Goal: Complete application form

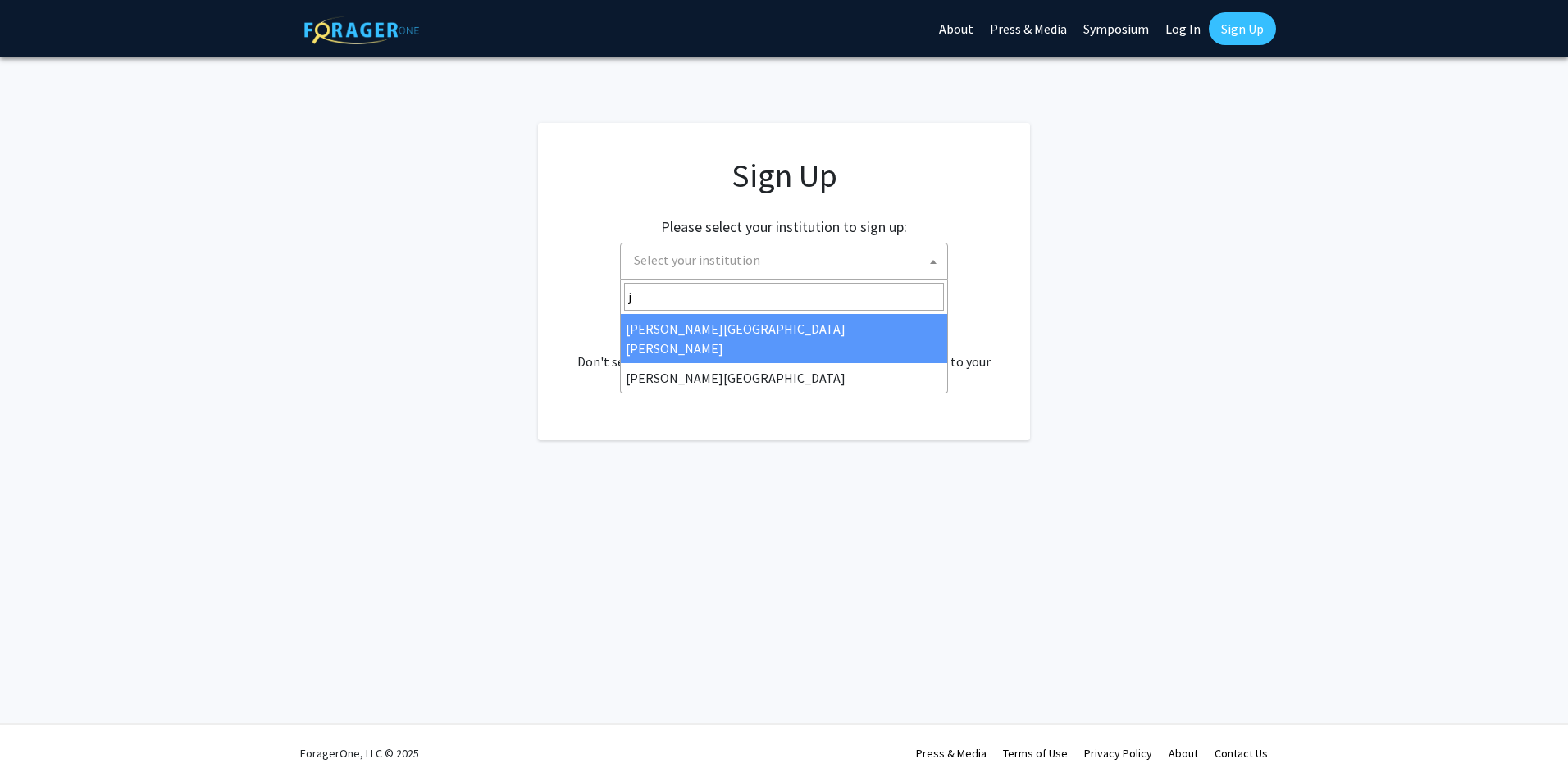
type input "j"
select select "1"
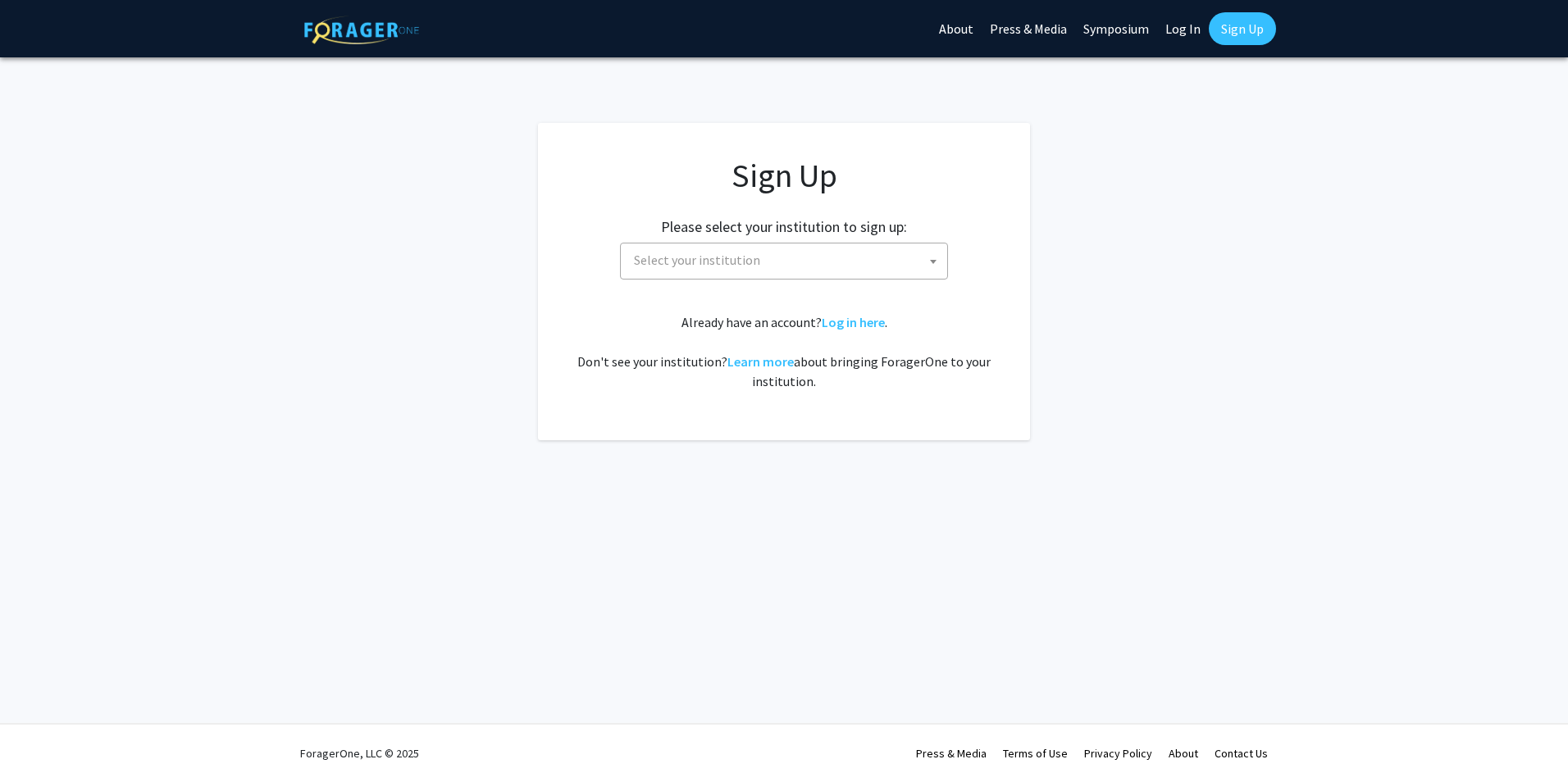
click at [903, 269] on span "Select your institution" at bounding box center [787, 260] width 320 height 34
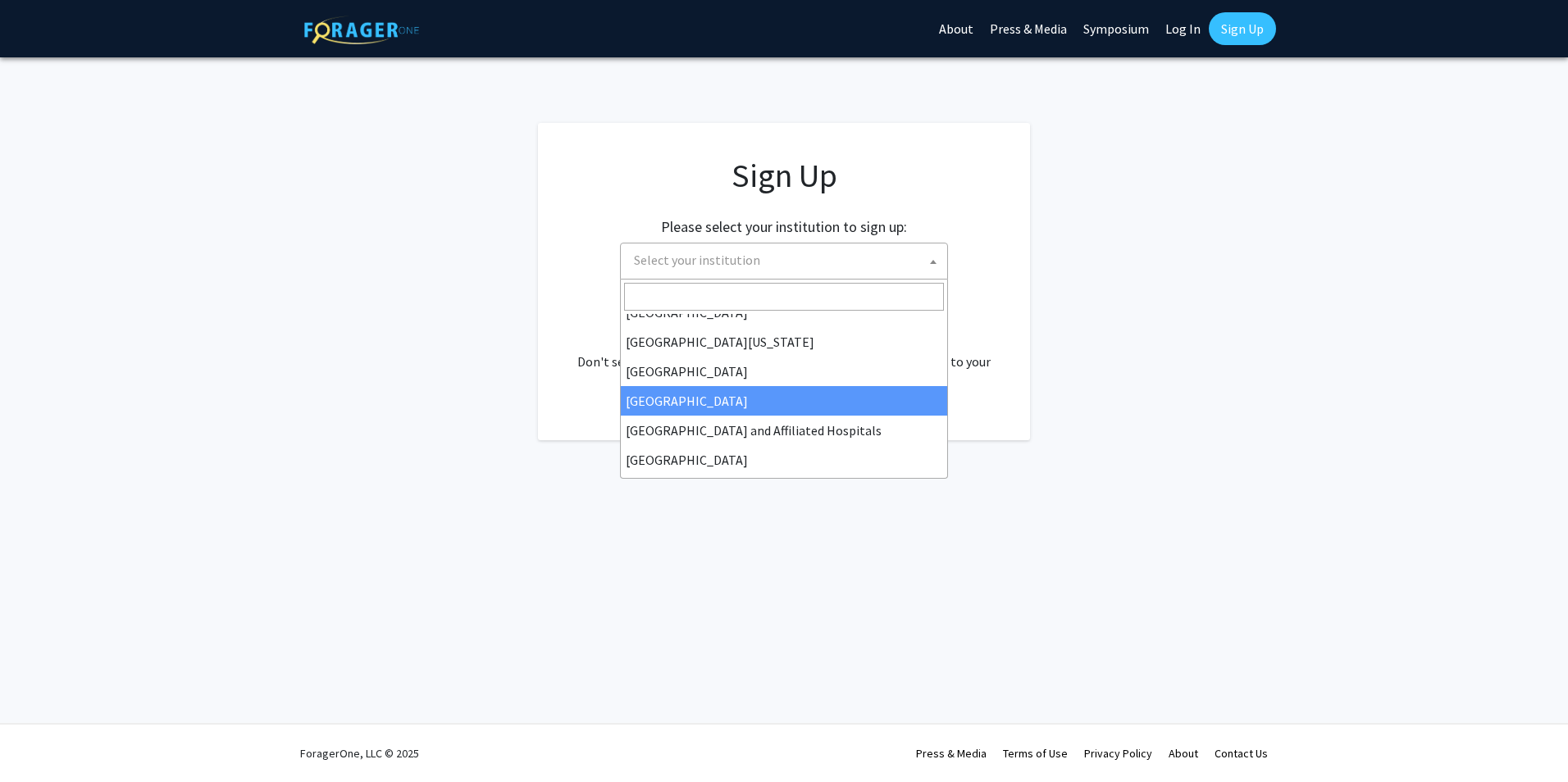
scroll to position [246, 0]
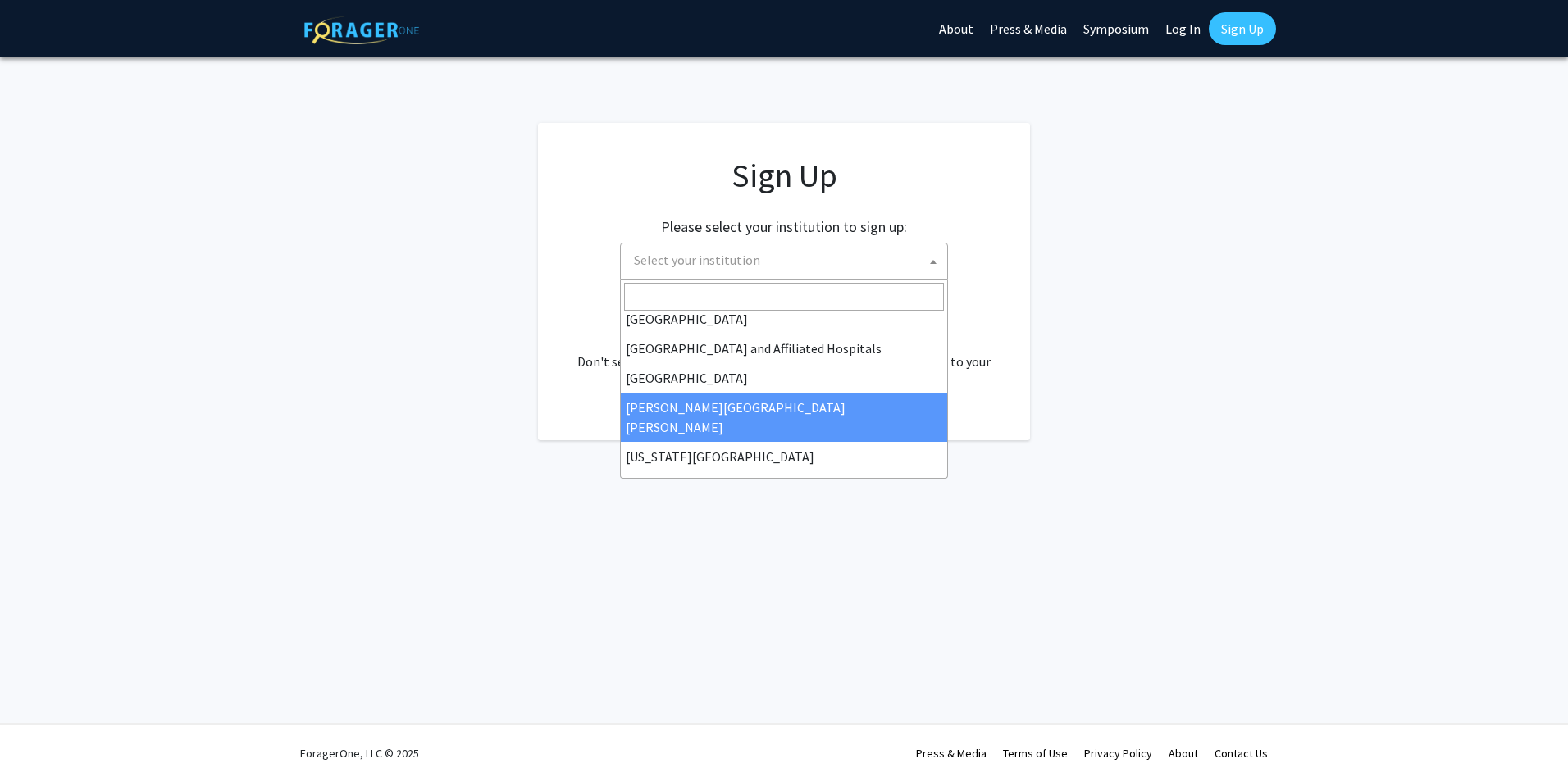
select select "1"
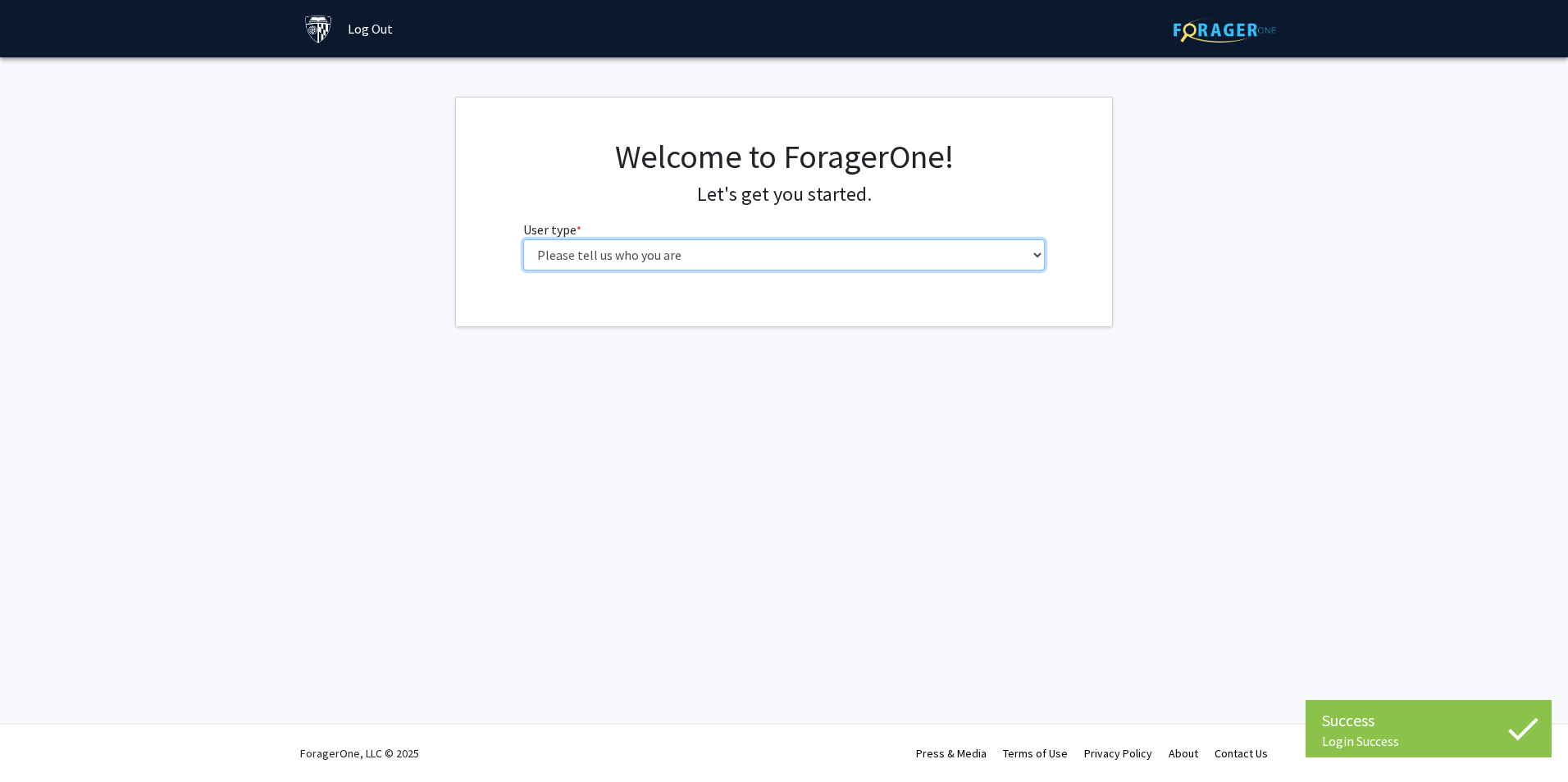
click at [909, 263] on select "Please tell us who you are Undergraduate Student Master's Student Doctoral Cand…" at bounding box center [785, 255] width 523 height 31
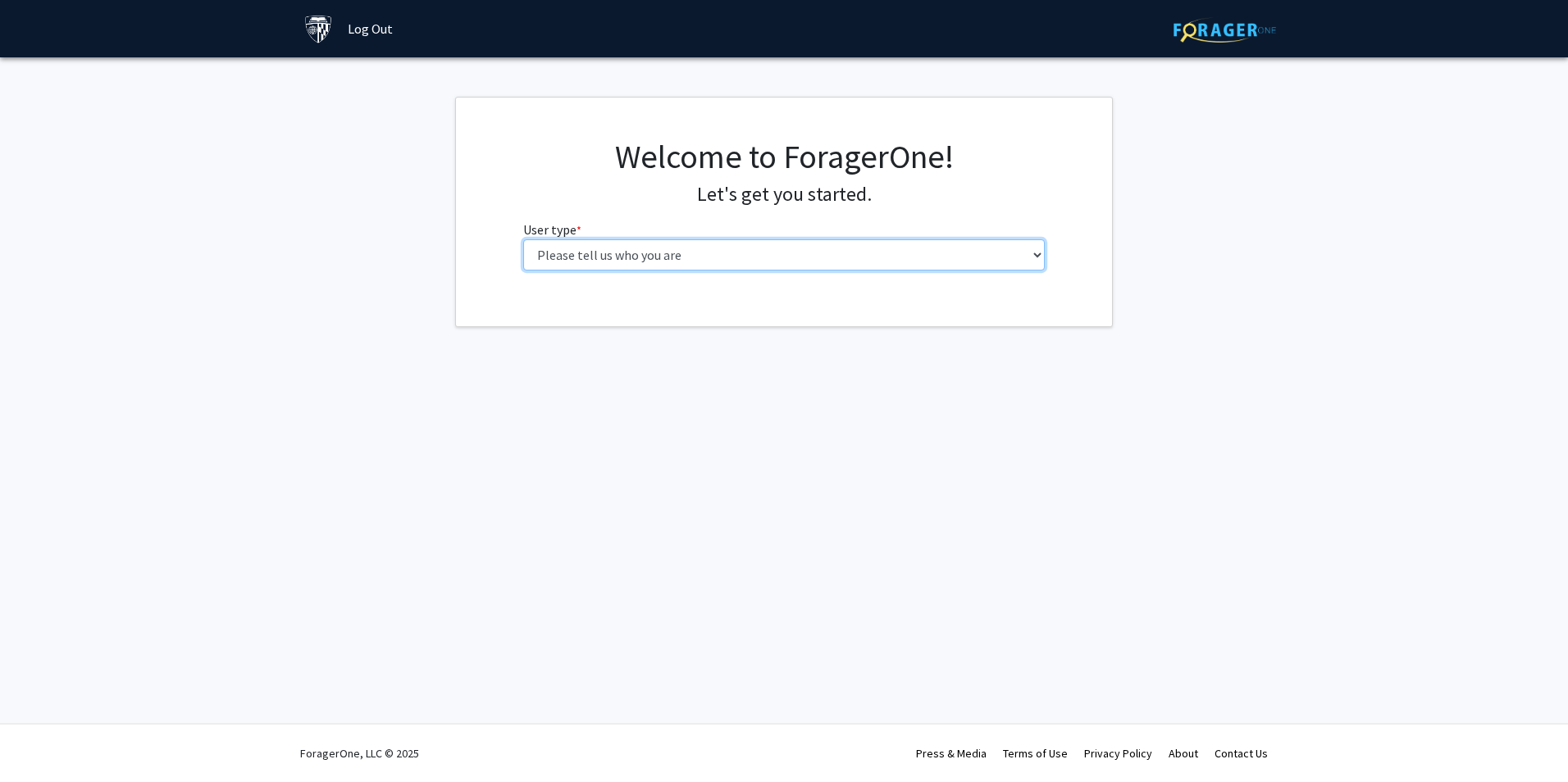
select select "2: masters"
click at [523, 239] on select "Please tell us who you are Undergraduate Student Master's Student Doctoral Cand…" at bounding box center [785, 255] width 523 height 31
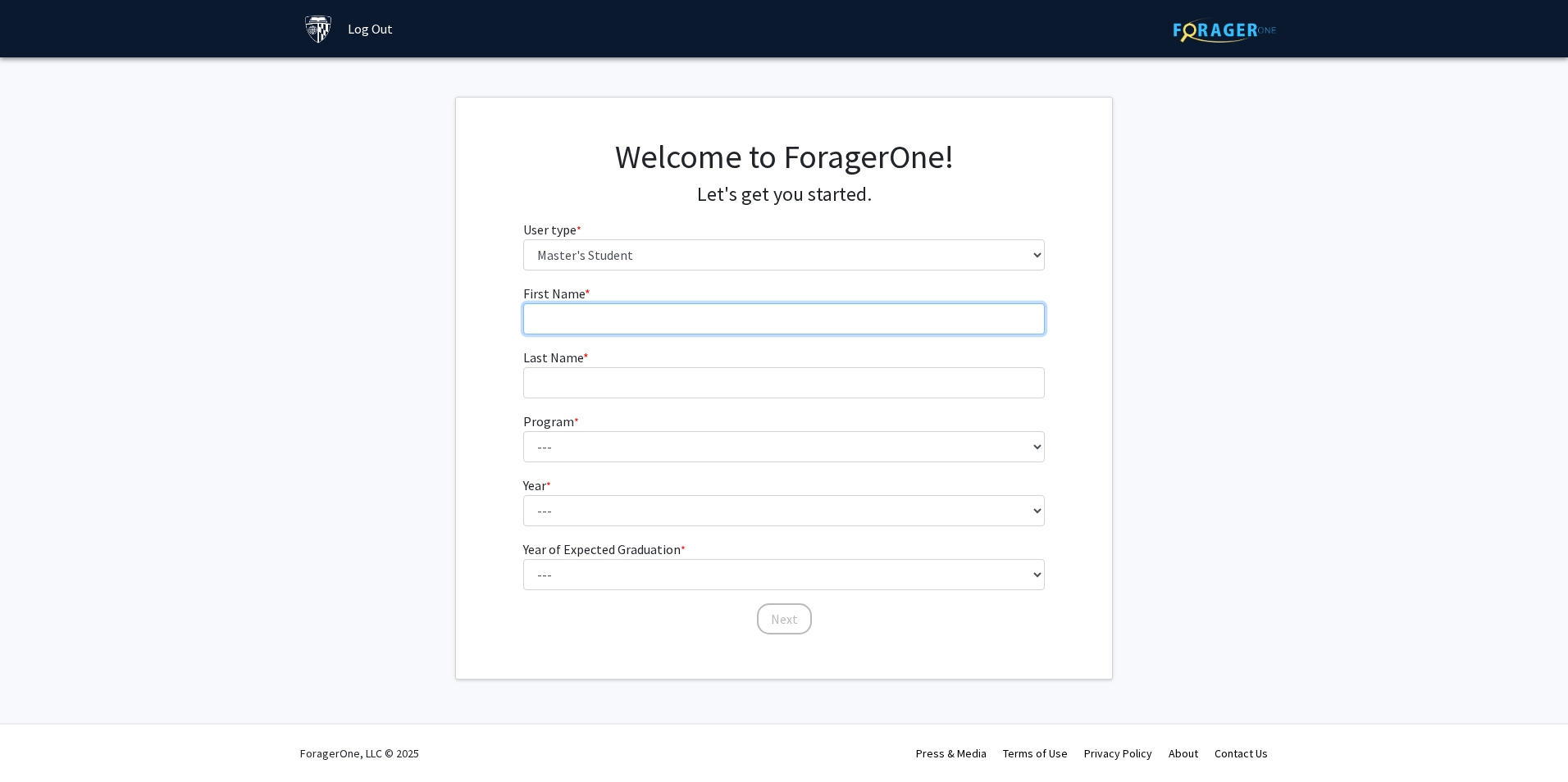
click at [731, 324] on input "First Name * required" at bounding box center [785, 319] width 523 height 31
type input "Daniel"
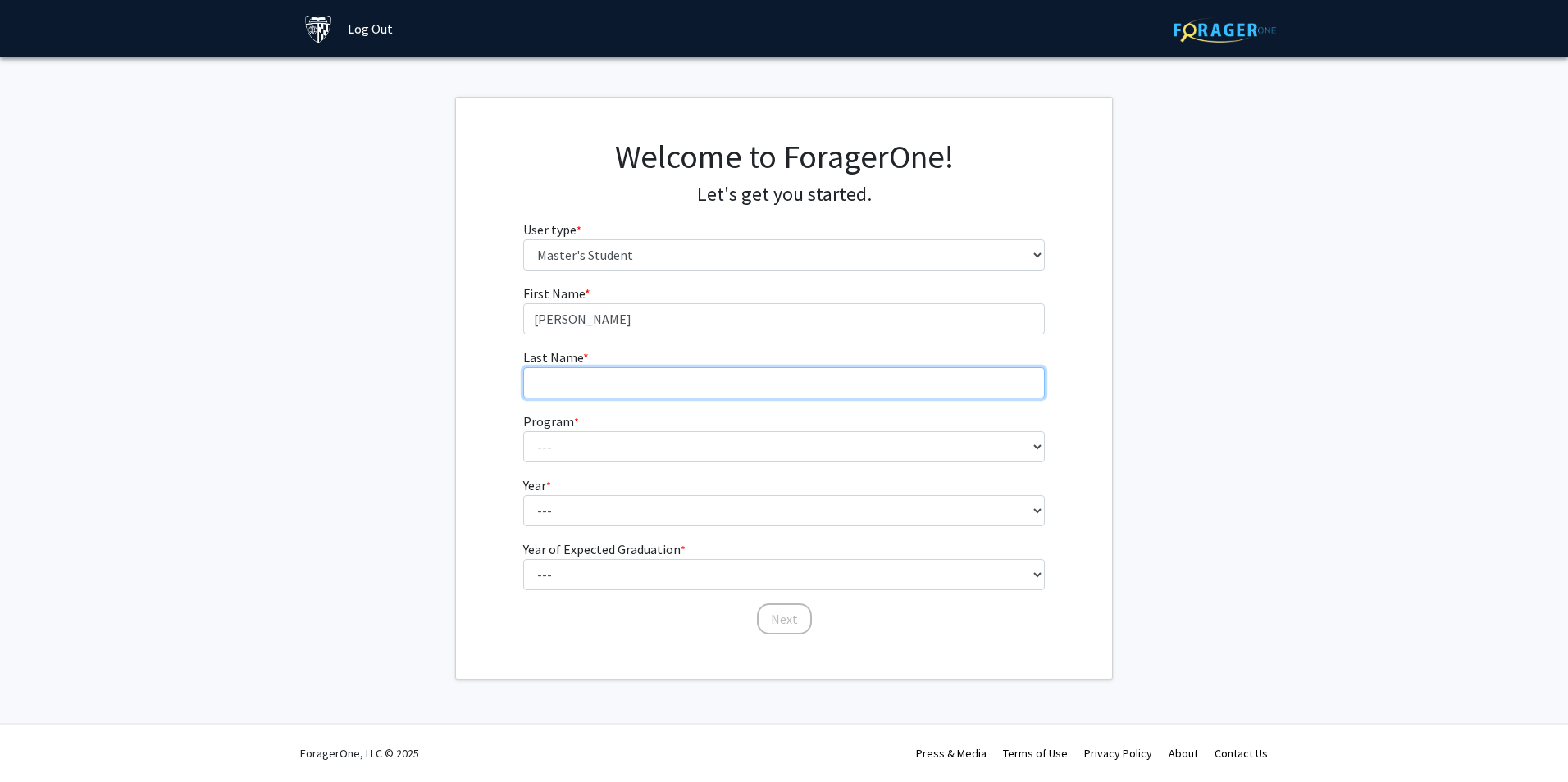
click at [782, 384] on input "Last Name * required" at bounding box center [785, 383] width 523 height 31
type input "Mazzari"
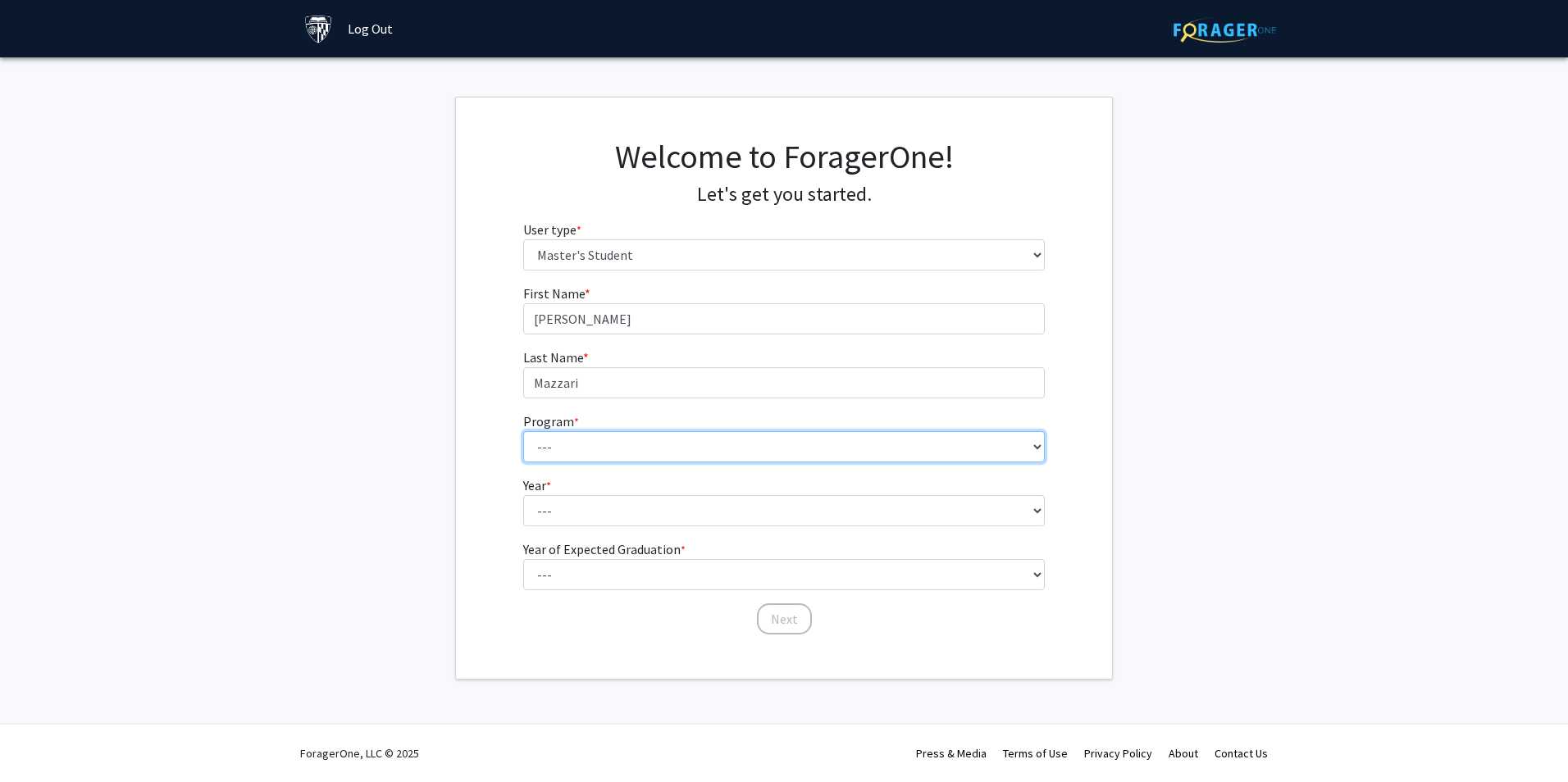
click at [614, 451] on select "--- Anatomy Education Applied and Computational Mathematics Applied Biomedical …" at bounding box center [785, 447] width 523 height 31
select select "51: 40"
click at [523, 431] on select "--- Anatomy Education Applied and Computational Mathematics Applied Biomedical …" at bounding box center [785, 447] width 523 height 31
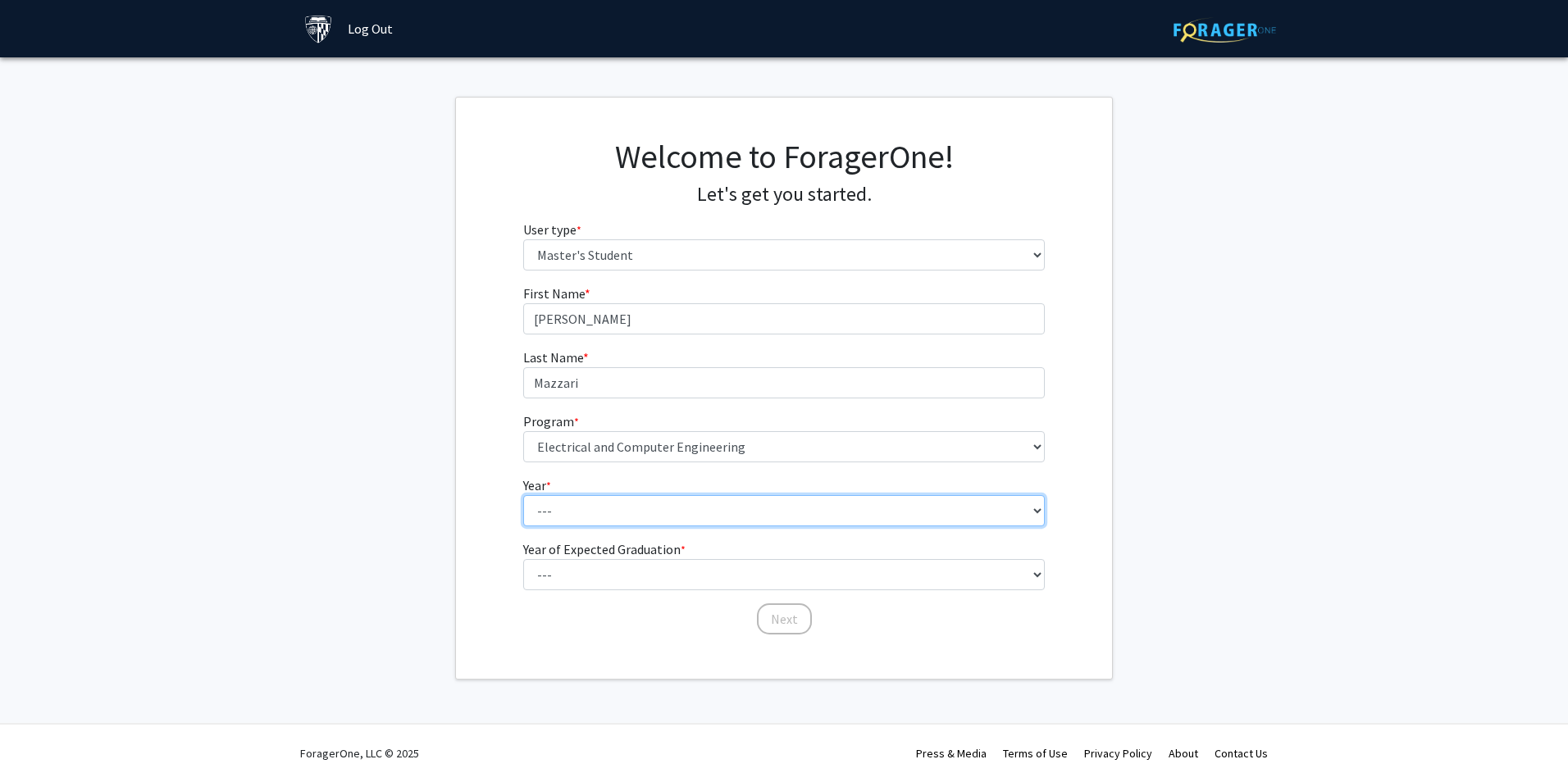
click at [699, 524] on select "--- First Year Second Year" at bounding box center [785, 511] width 523 height 31
select select "1: first_year"
click at [523, 495] on select "--- First Year Second Year" at bounding box center [785, 511] width 523 height 31
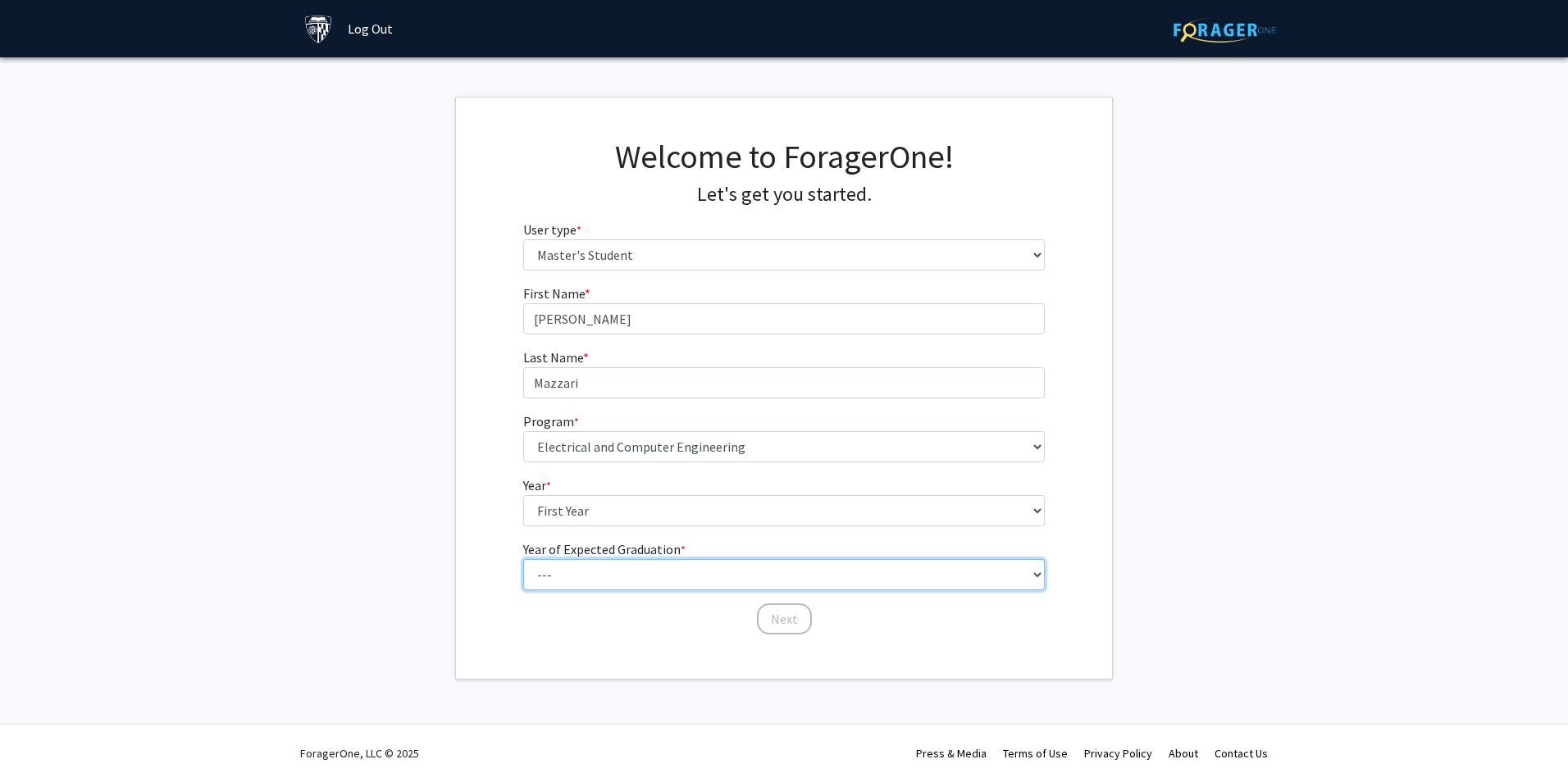
click at [676, 575] on select "--- 2025 2026 2027 2028 2029 2030 2031 2032 2033 2034" at bounding box center [785, 575] width 523 height 31
select select "4: 2028"
click at [523, 559] on select "--- 2025 2026 2027 2028 2029 2030 2031 2032 2033 2034" at bounding box center [785, 575] width 523 height 31
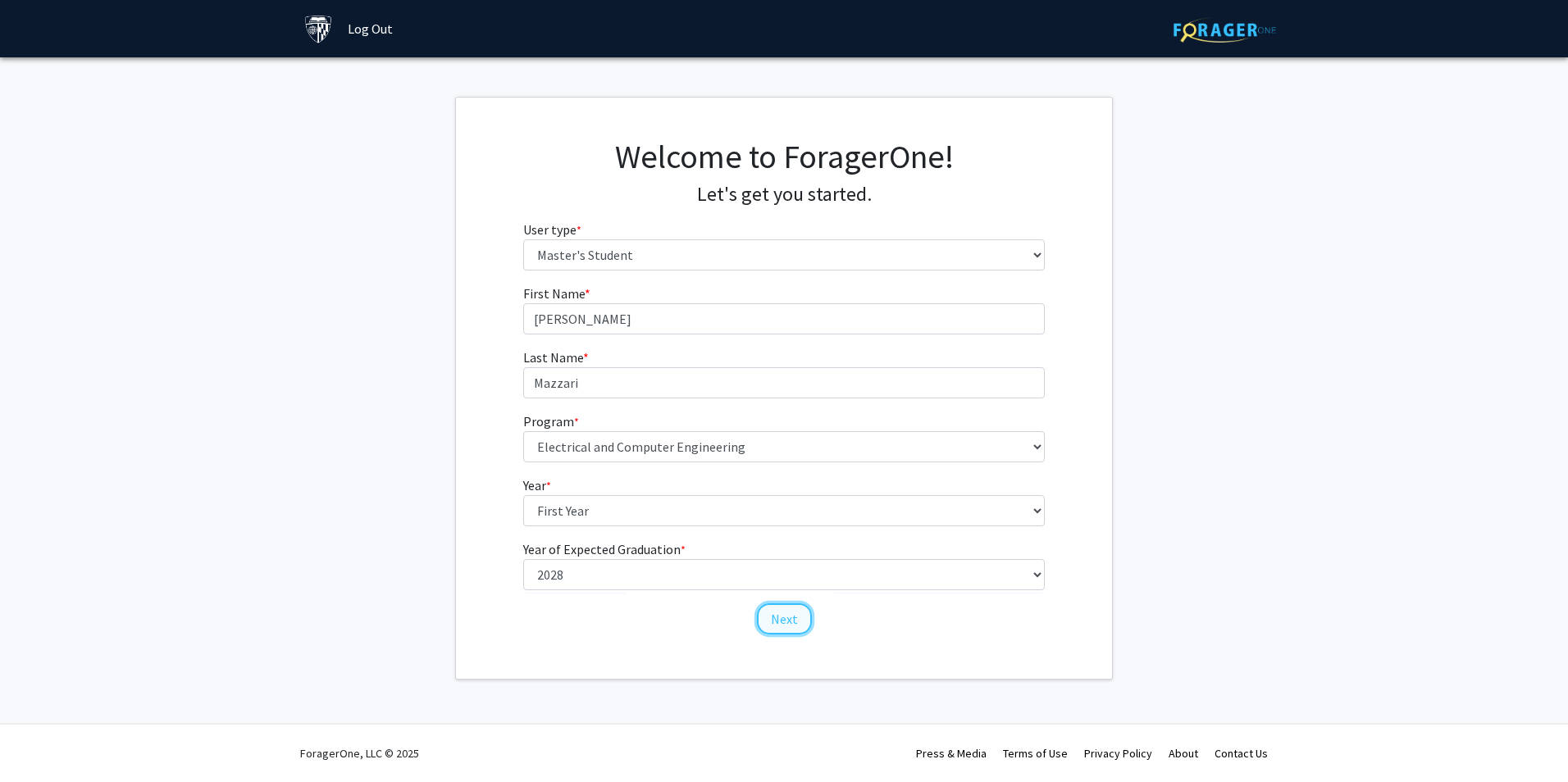
click at [775, 631] on button "Next" at bounding box center [784, 619] width 55 height 31
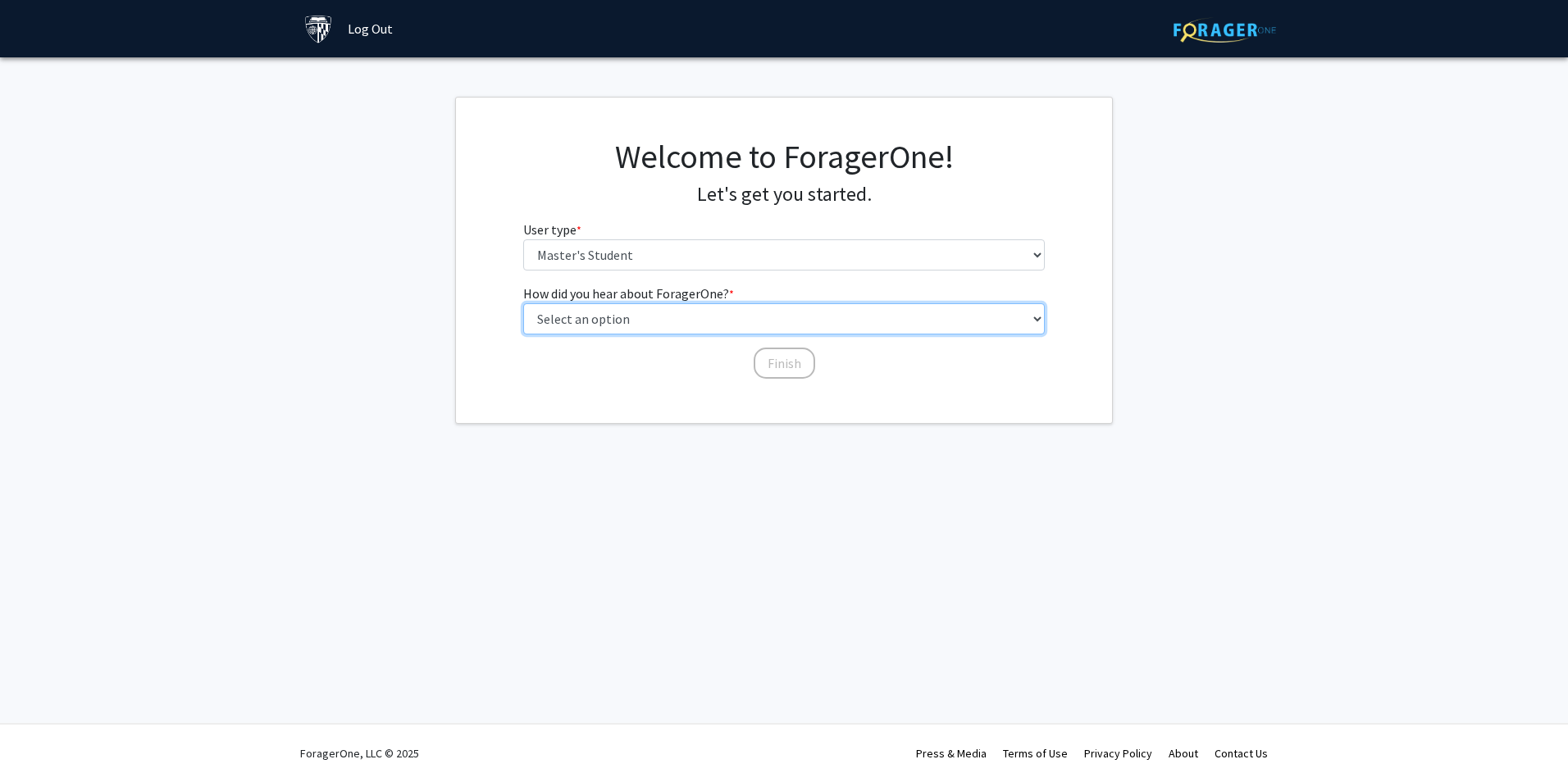
click at [639, 330] on select "Select an option Peer/student recommendation Faculty/staff recommendation Unive…" at bounding box center [785, 319] width 523 height 31
select select "3: university_website"
click at [523, 303] on select "Select an option Peer/student recommendation Faculty/staff recommendation Unive…" at bounding box center [785, 319] width 523 height 31
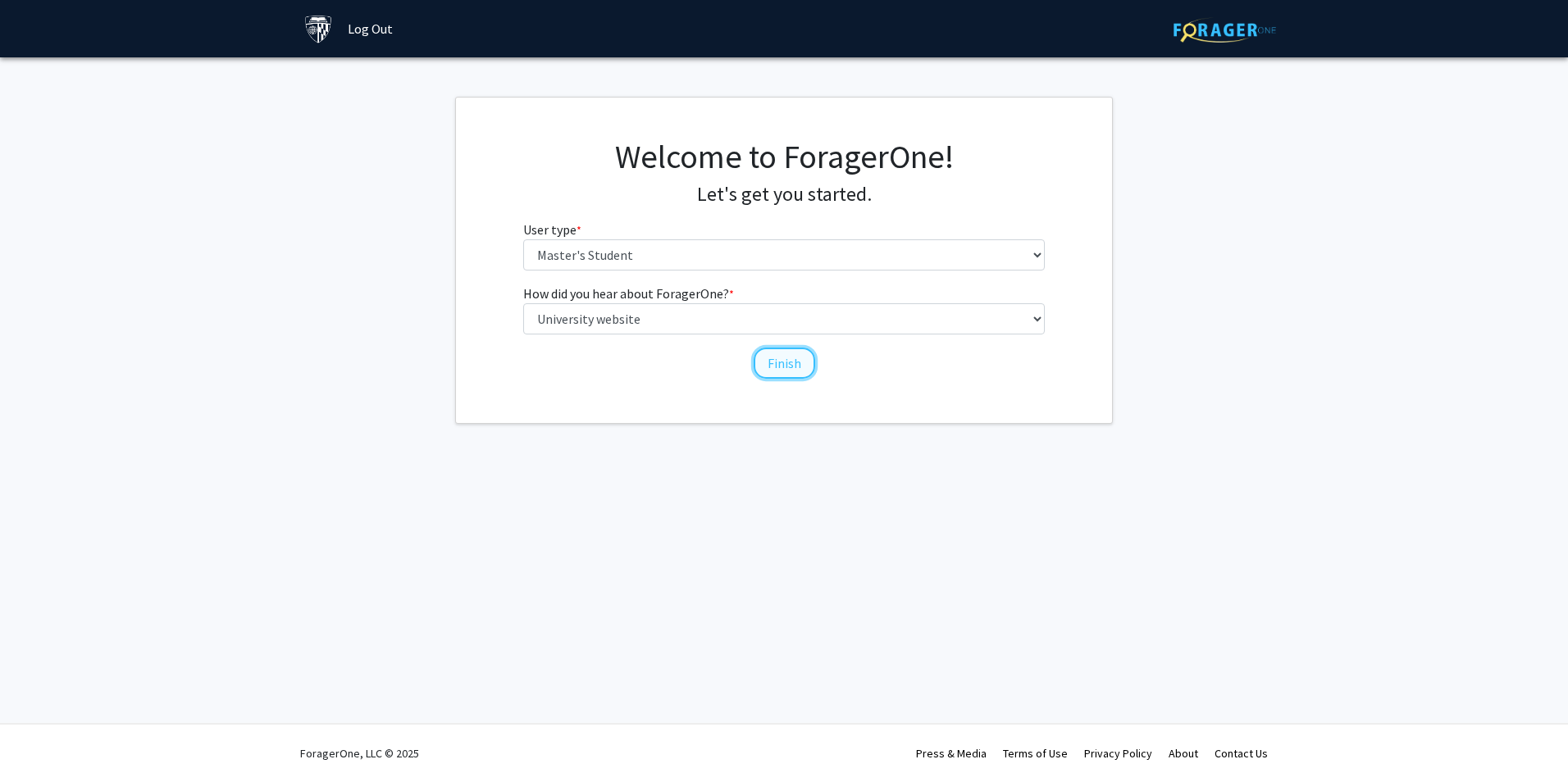
click at [766, 355] on button "Finish" at bounding box center [784, 363] width 62 height 31
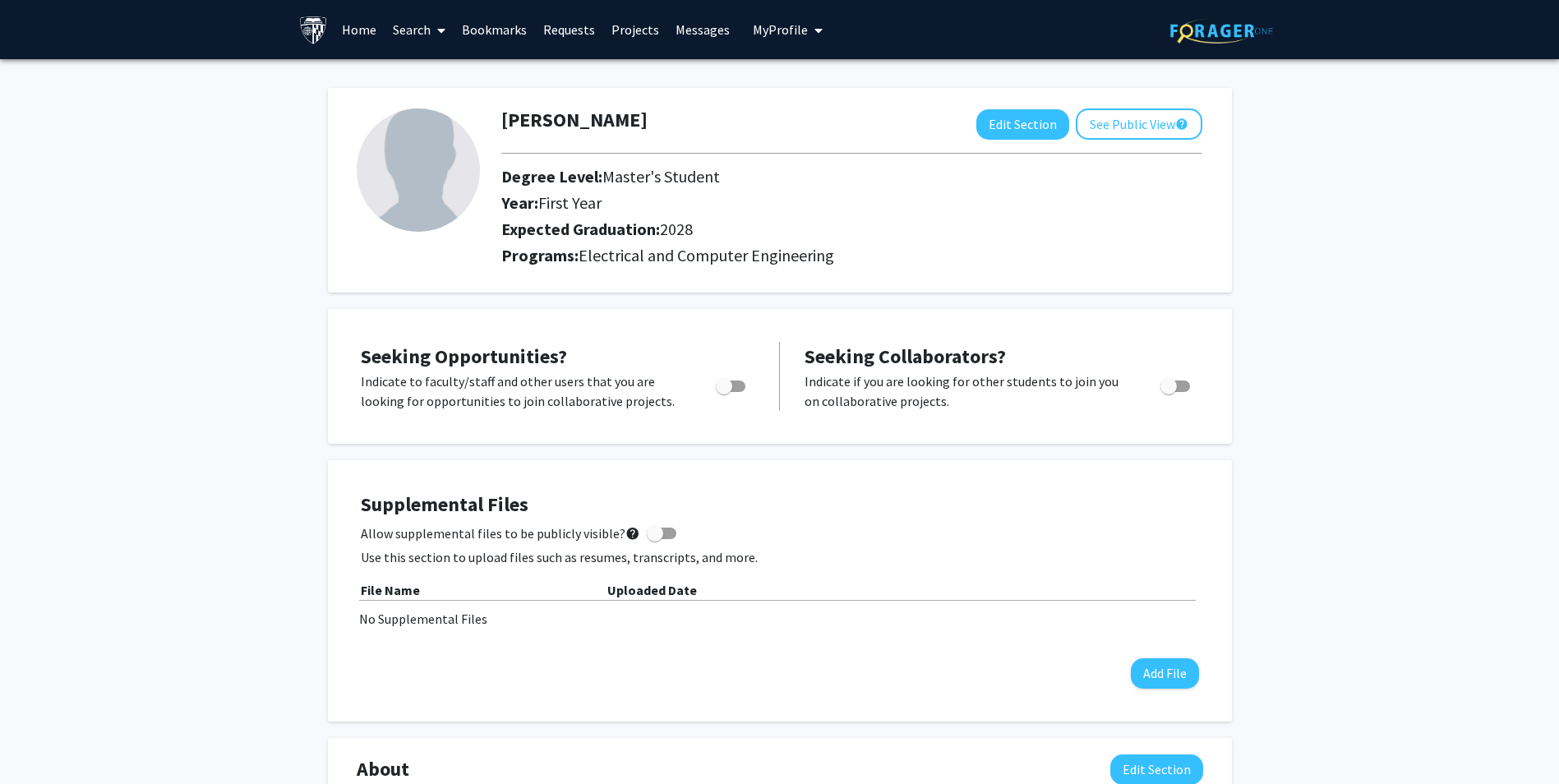
click at [632, 27] on link "Projects" at bounding box center [636, 30] width 64 height 58
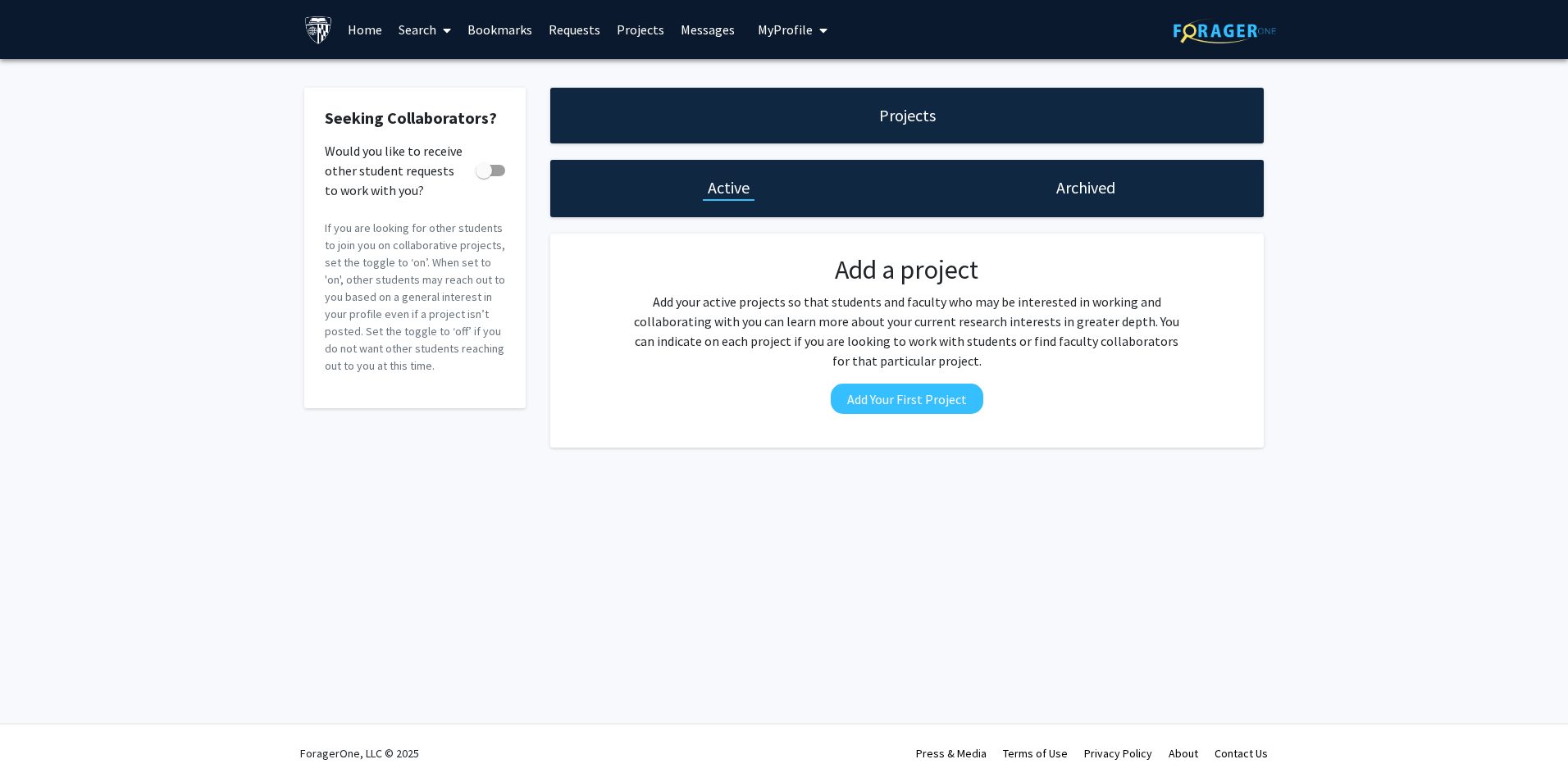
click at [584, 21] on link "Requests" at bounding box center [574, 30] width 68 height 58
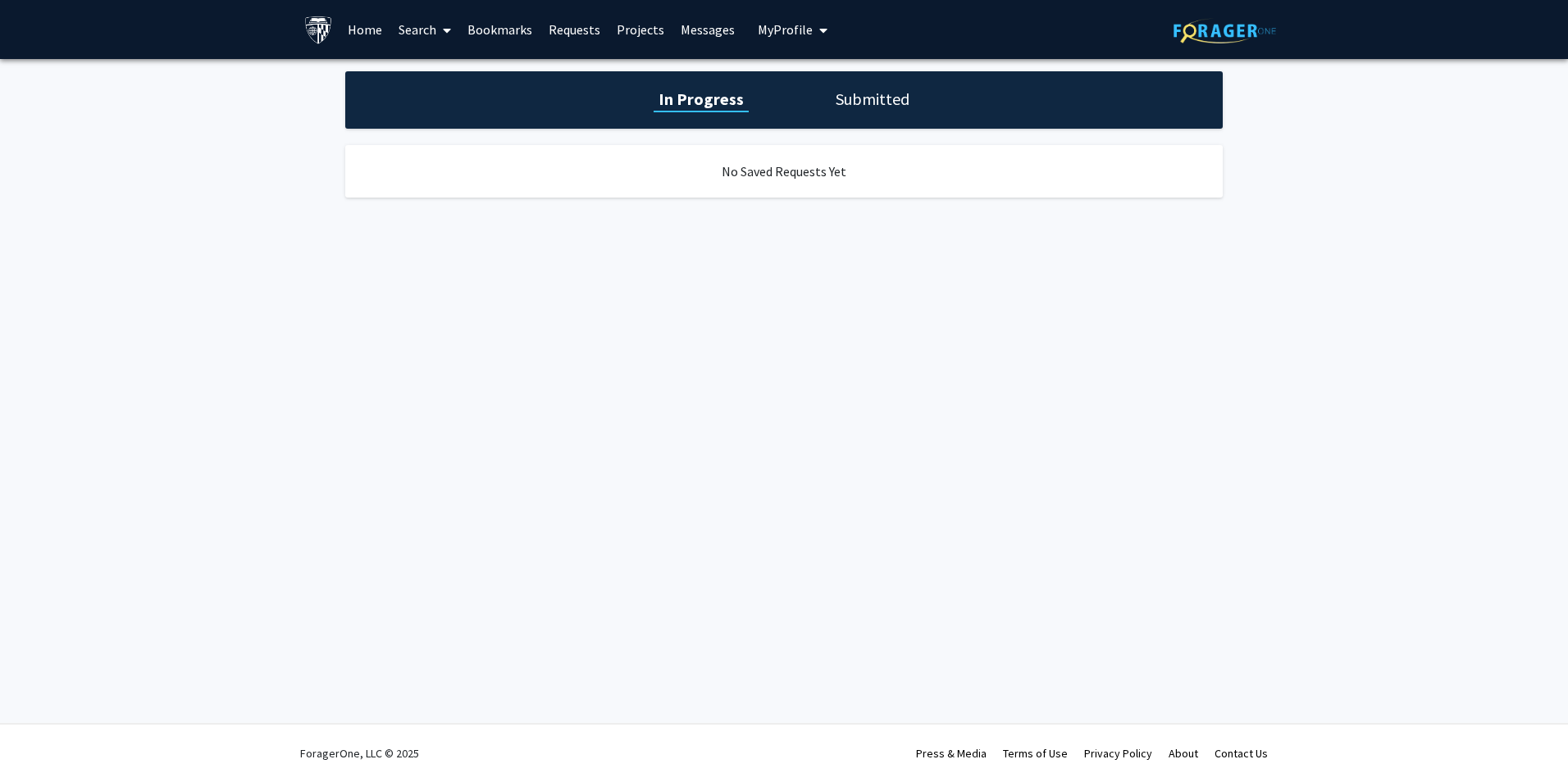
click at [519, 30] on link "Bookmarks" at bounding box center [500, 30] width 81 height 58
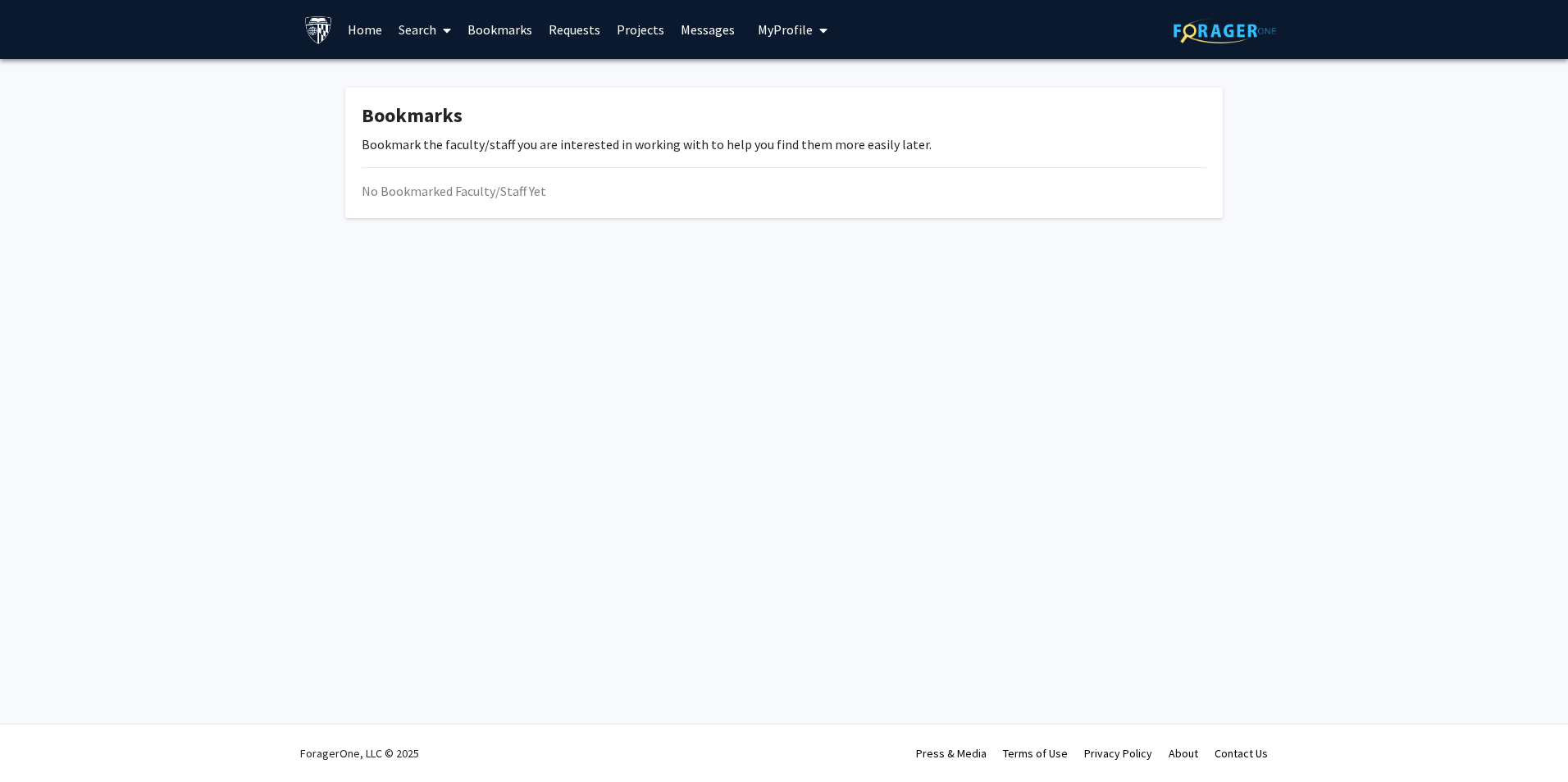
click at [417, 32] on link "Search" at bounding box center [425, 30] width 69 height 58
click at [357, 34] on link "Home" at bounding box center [365, 30] width 51 height 58
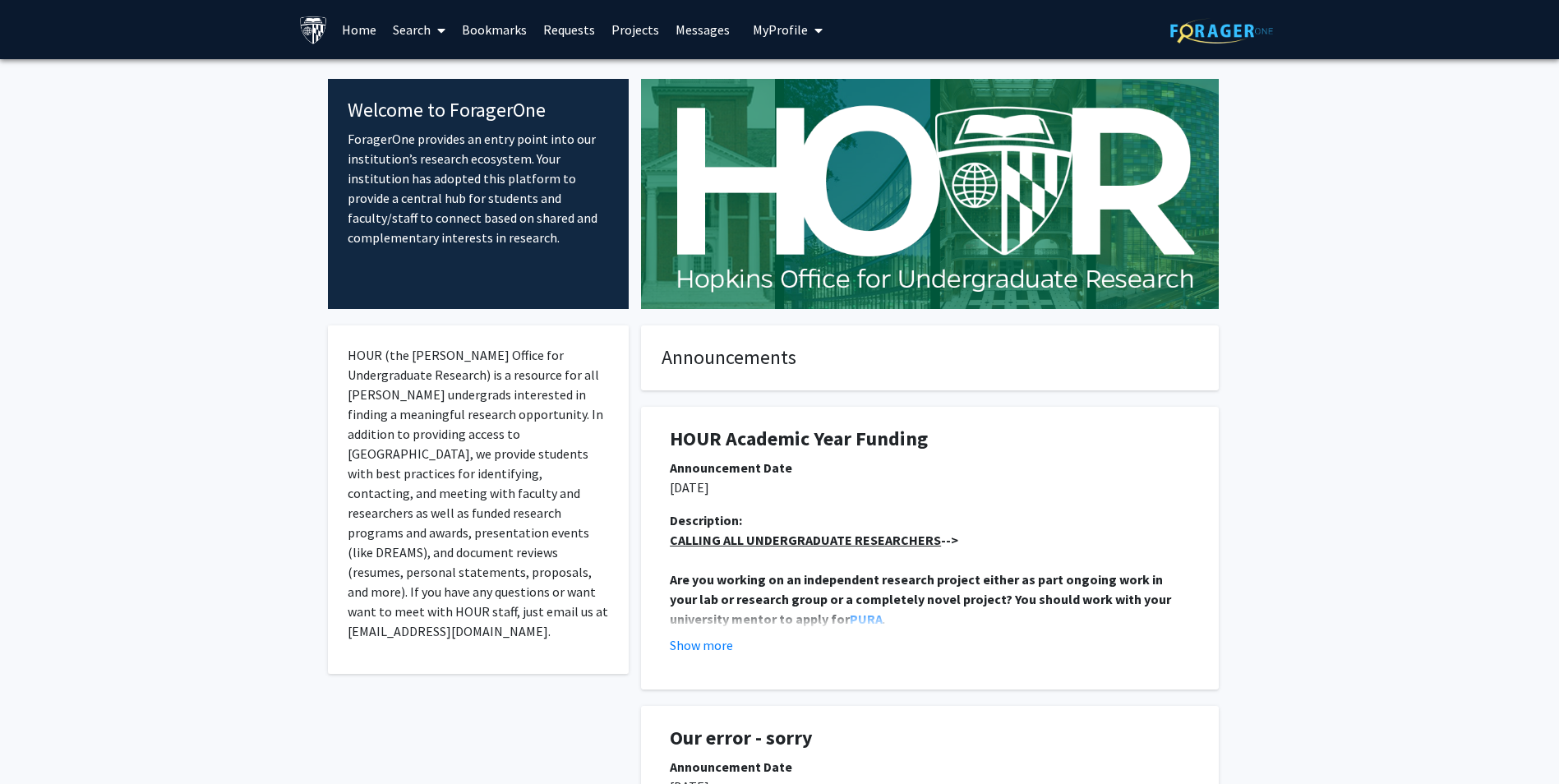
click at [761, 26] on span "My Profile" at bounding box center [780, 30] width 55 height 16
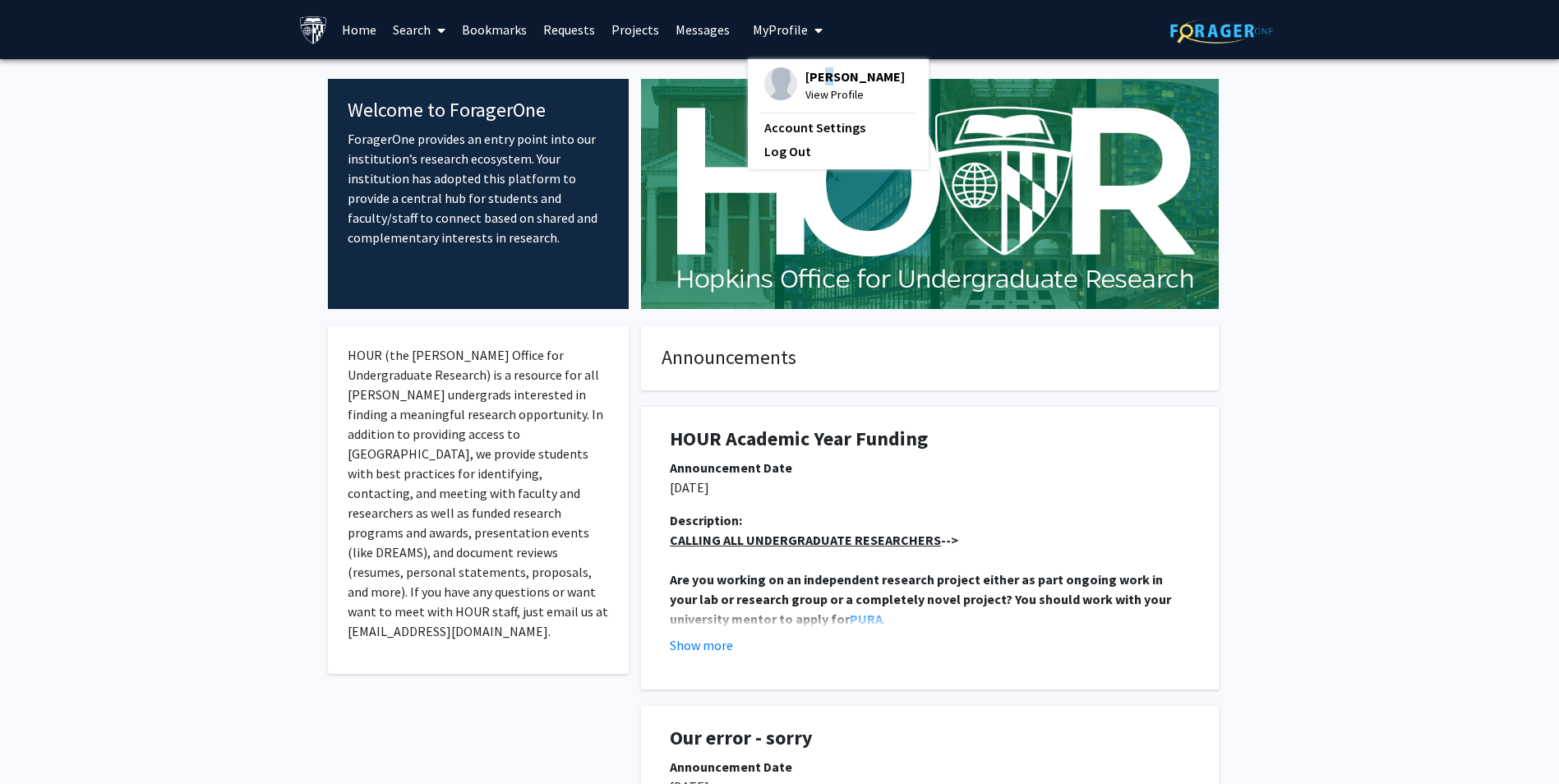
drag, startPoint x: 821, startPoint y: 70, endPoint x: 826, endPoint y: 79, distance: 10.3
click at [826, 79] on span "Daniel Mazzari" at bounding box center [855, 77] width 100 height 18
